Goal: Task Accomplishment & Management: Complete application form

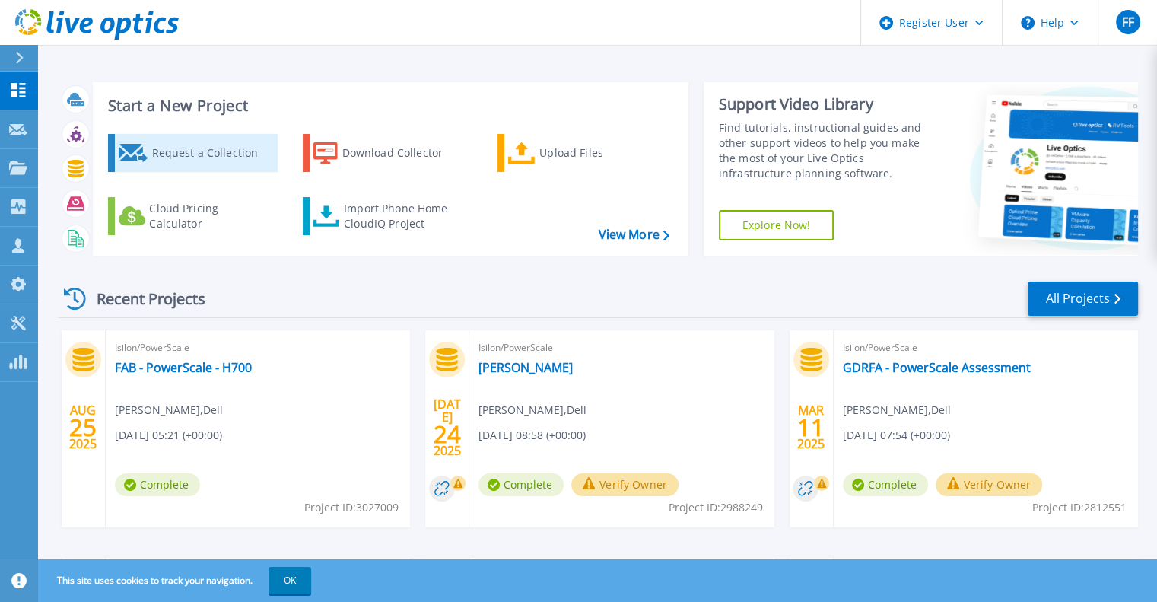
click at [148, 144] on link "Request a Collection" at bounding box center [193, 153] width 170 height 38
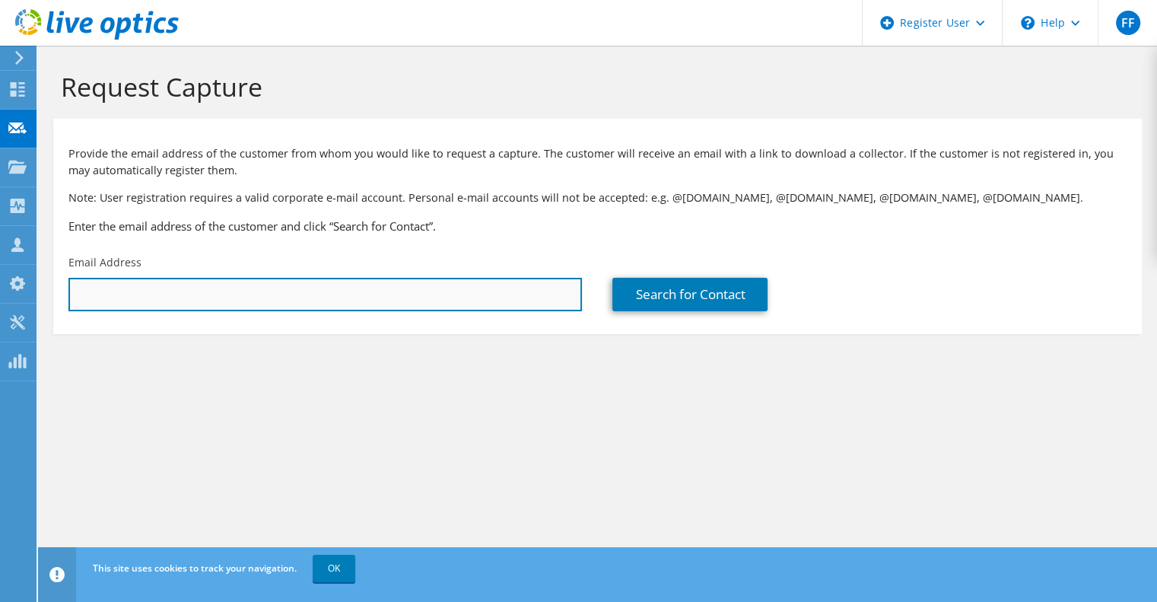
paste input "[EMAIL_ADDRESS][DOMAIN_NAME]"
type input "[EMAIL_ADDRESS][DOMAIN_NAME]"
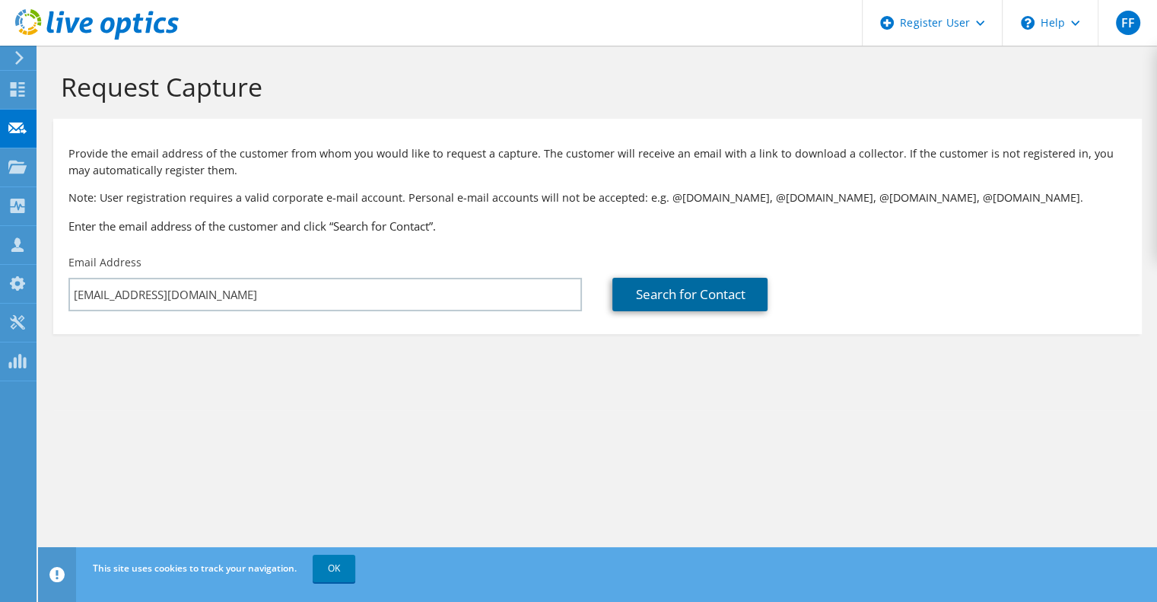
click at [685, 293] on link "Search for Contact" at bounding box center [690, 294] width 155 height 33
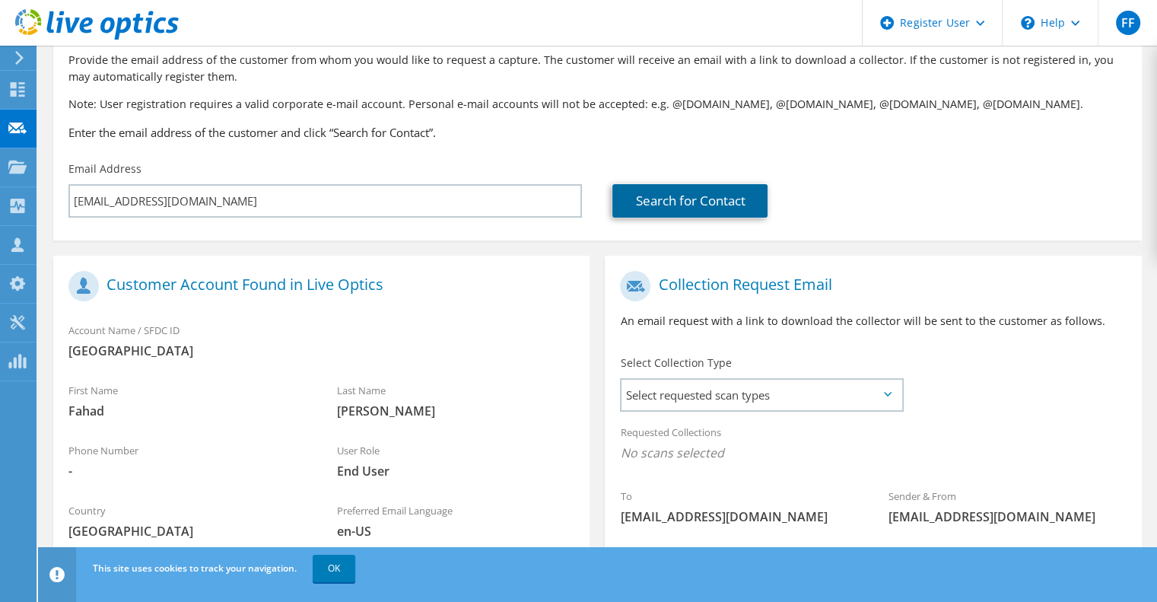
scroll to position [228, 0]
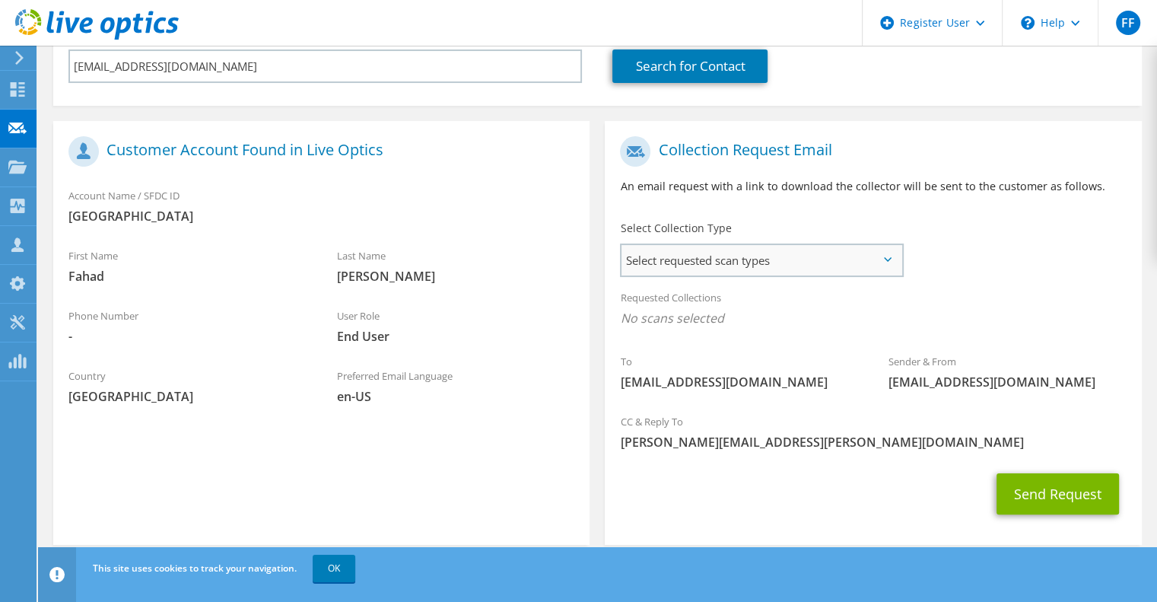
click at [834, 261] on span "Select requested scan types" at bounding box center [762, 260] width 280 height 30
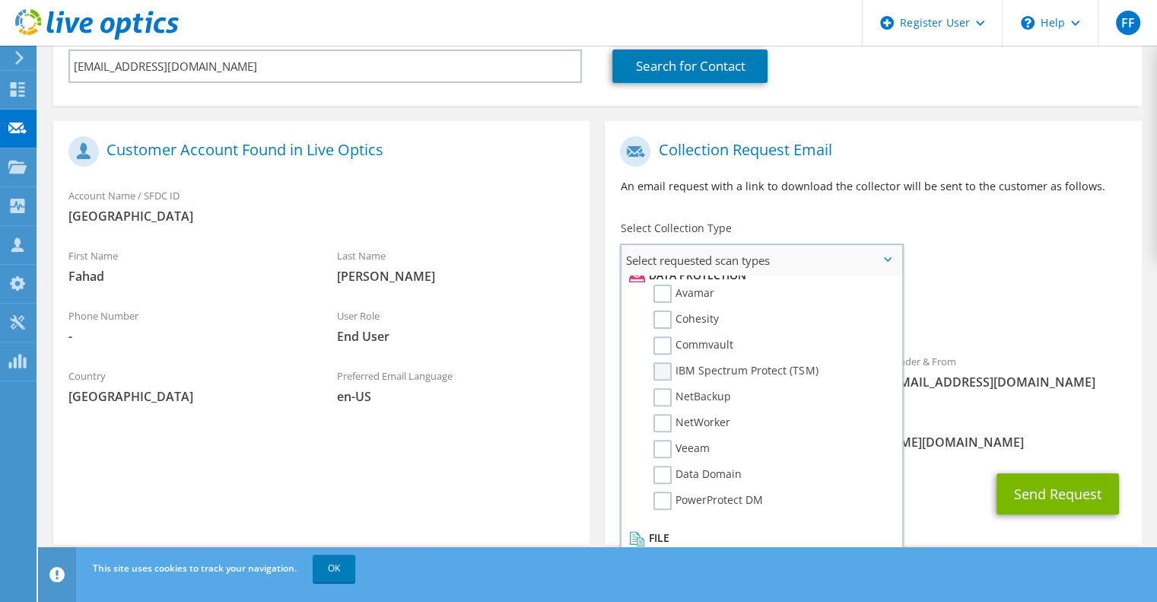
scroll to position [248, 0]
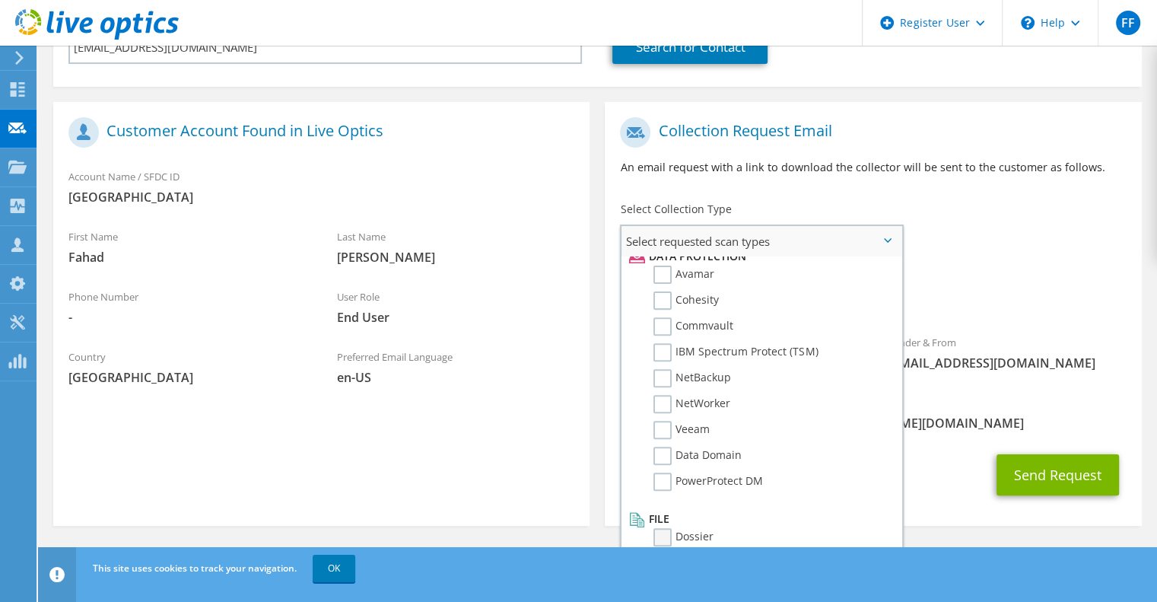
click at [658, 535] on label "Dossier" at bounding box center [684, 537] width 60 height 18
click at [0, 0] on input "Dossier" at bounding box center [0, 0] width 0 height 0
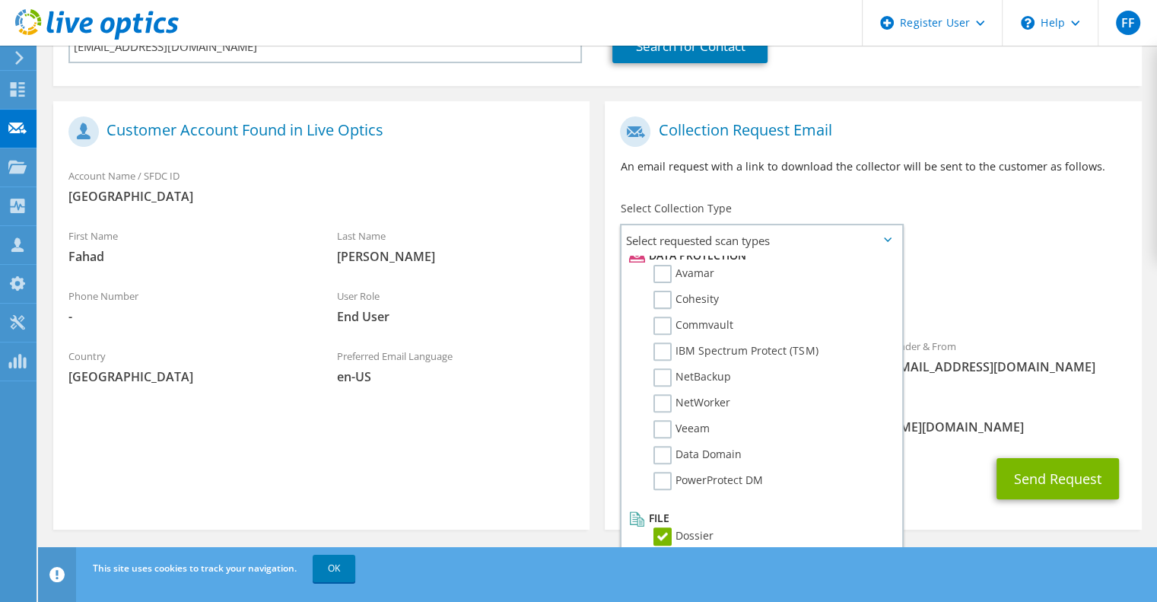
click at [1007, 317] on div "Requested Collections No scans selected Dossier" at bounding box center [873, 292] width 536 height 61
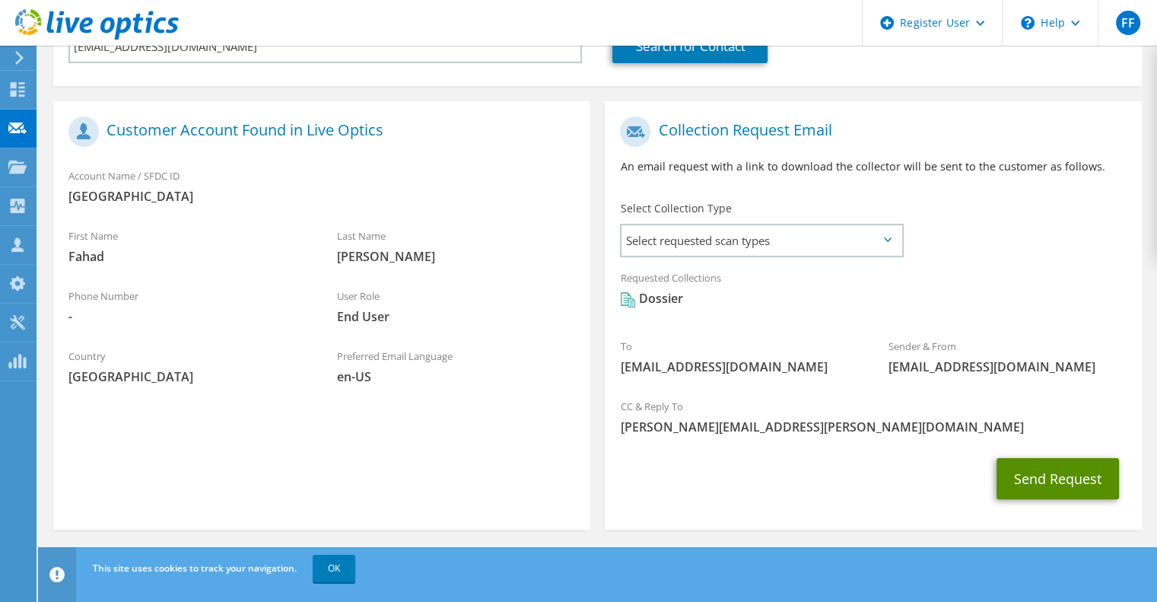
click at [1065, 482] on button "Send Request" at bounding box center [1058, 478] width 123 height 41
